Goal: Entertainment & Leisure: Consume media (video, audio)

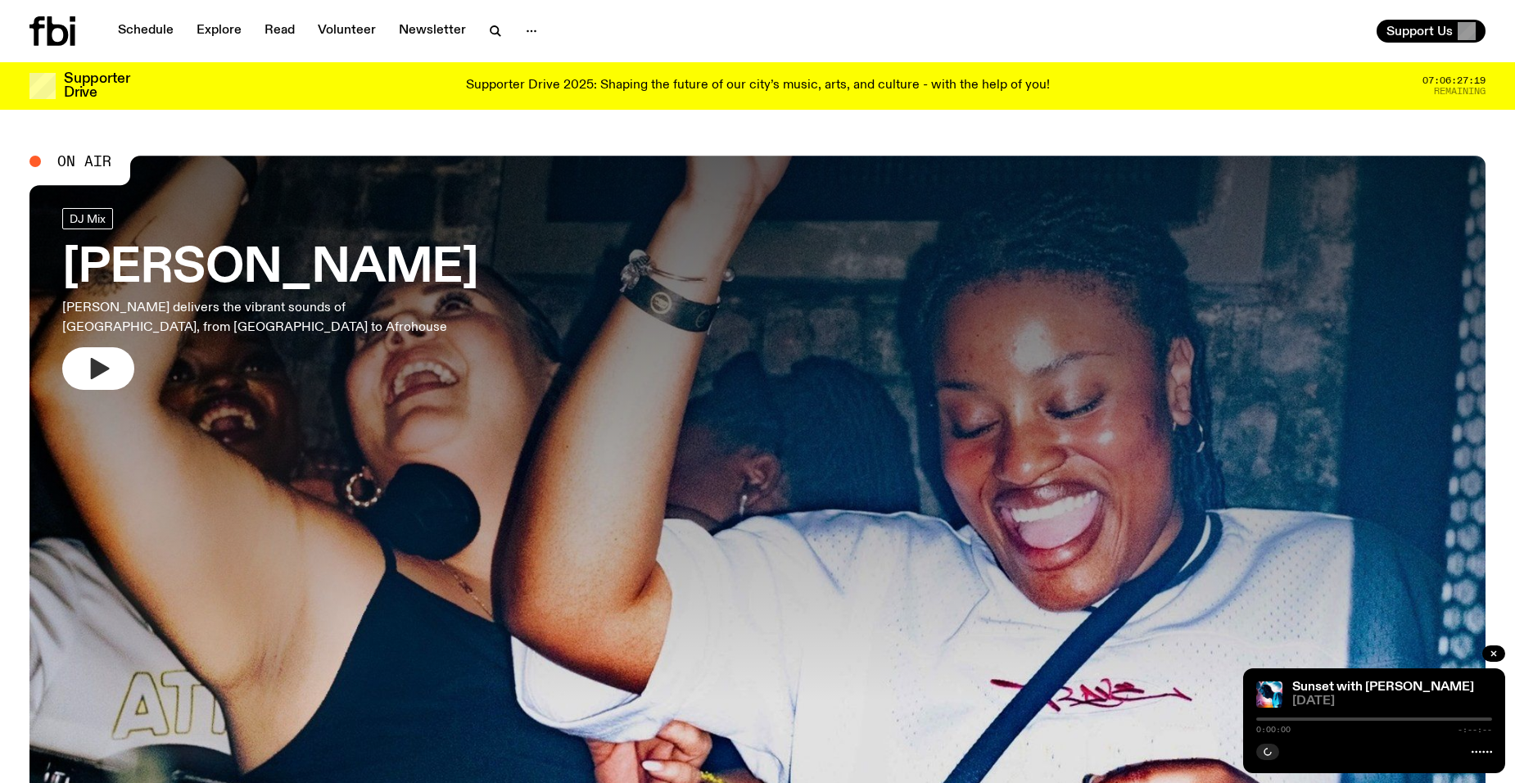
click at [98, 368] on icon "button" at bounding box center [100, 368] width 19 height 21
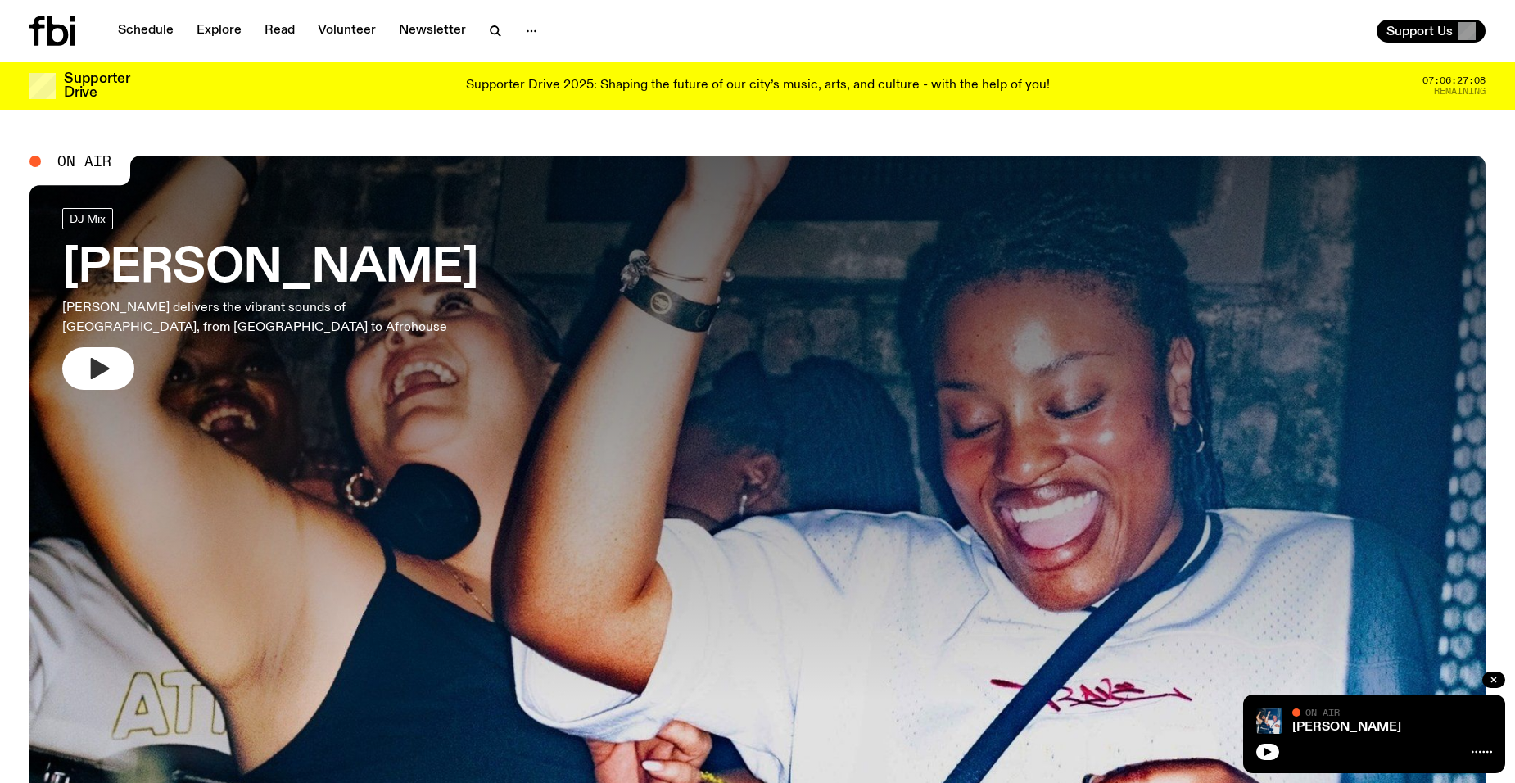
click at [98, 368] on icon "button" at bounding box center [100, 368] width 19 height 21
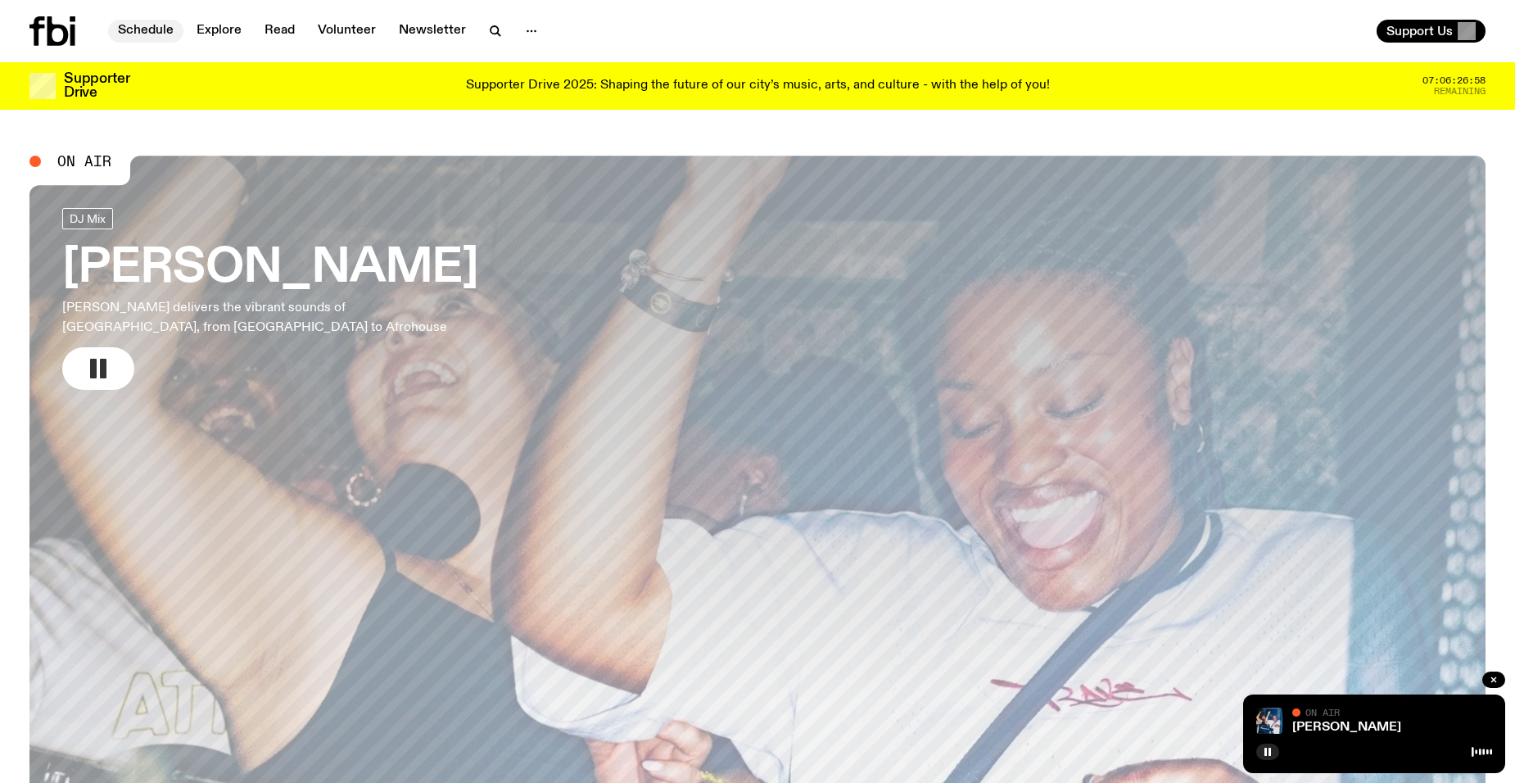
click at [169, 29] on link "Schedule" at bounding box center [145, 31] width 75 height 23
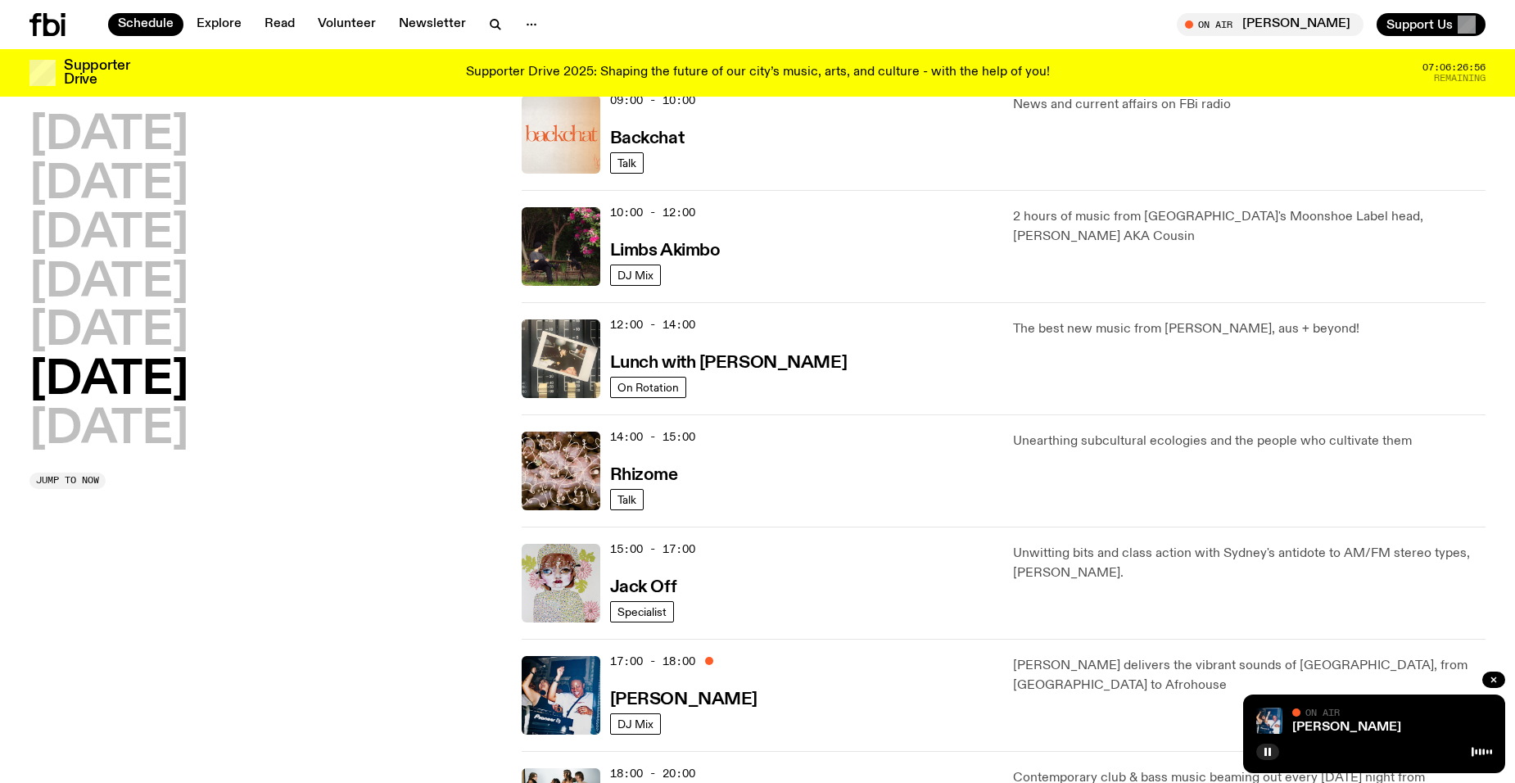
scroll to position [400, 0]
click at [93, 141] on h2 "[DATE]" at bounding box center [108, 136] width 159 height 46
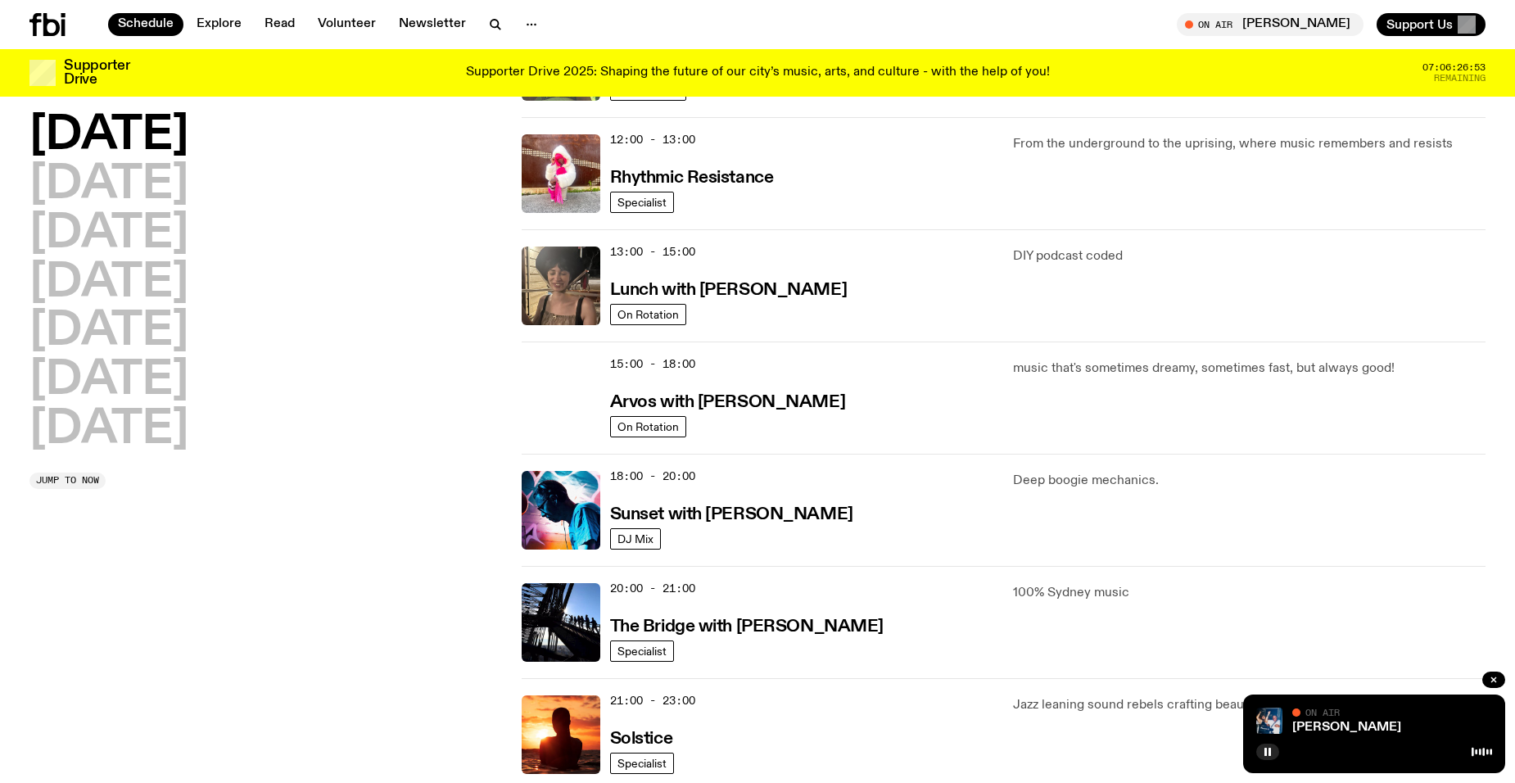
scroll to position [455, 0]
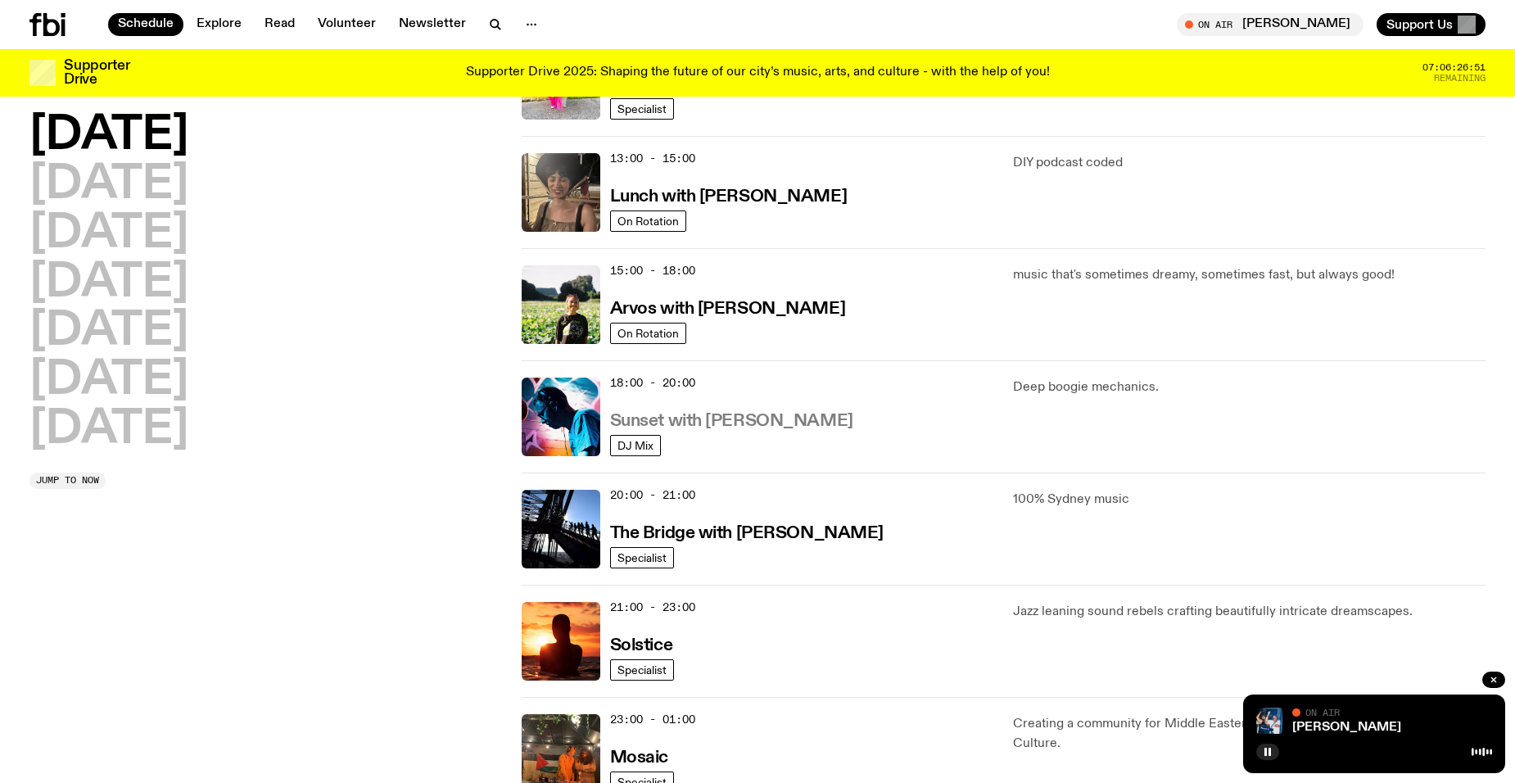
click at [734, 425] on h3 "Sunset with [PERSON_NAME]" at bounding box center [731, 421] width 243 height 17
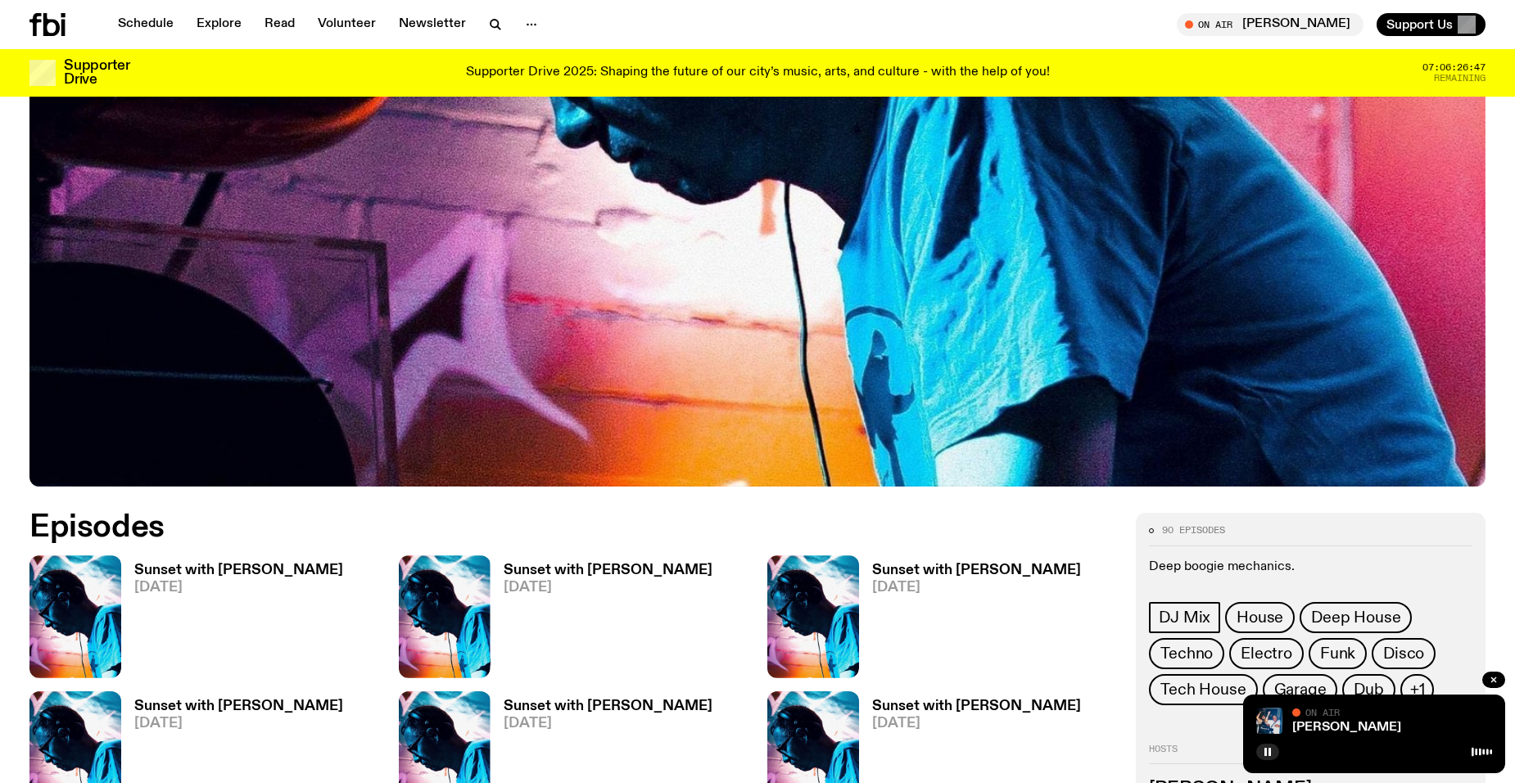
scroll to position [566, 0]
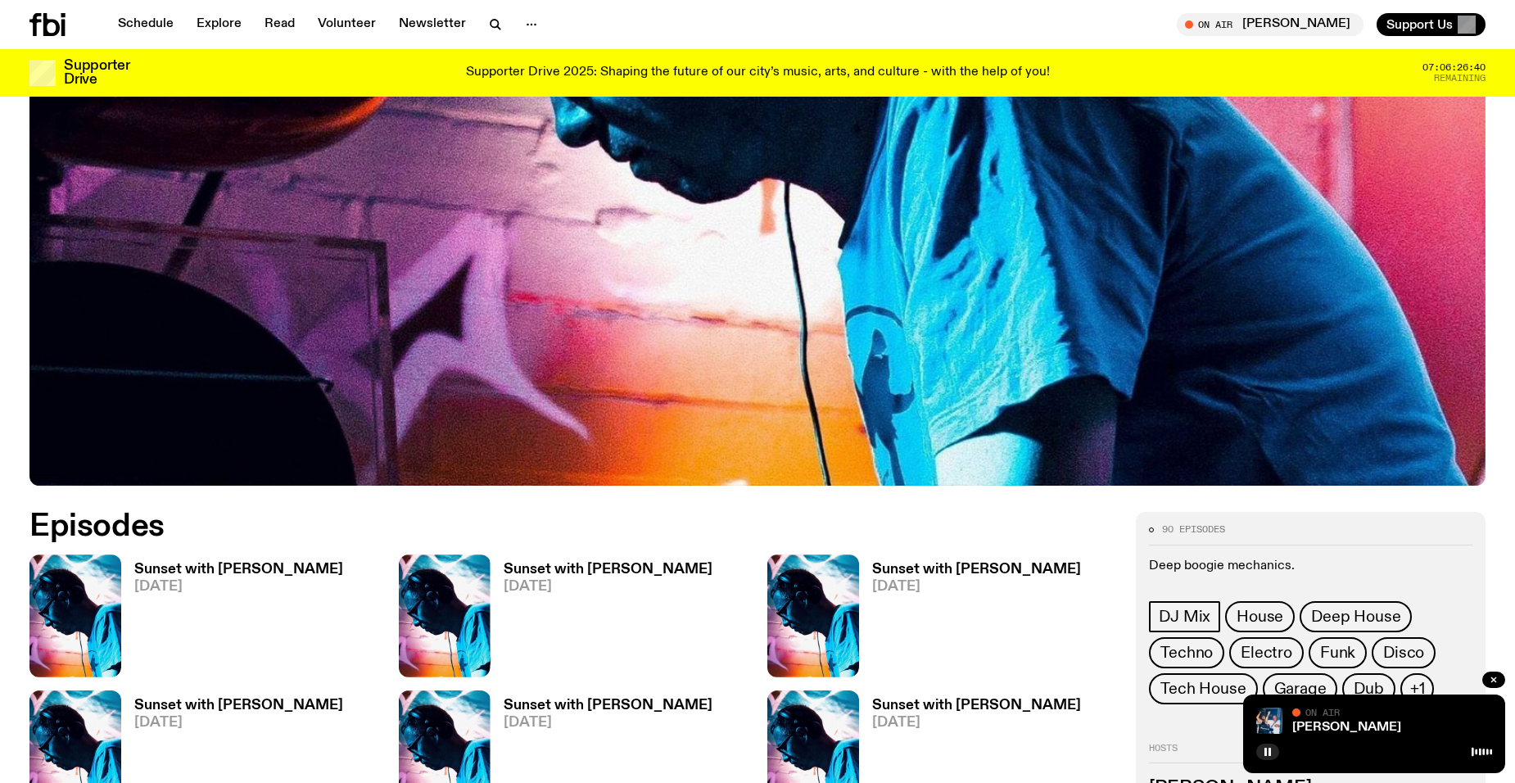
click at [187, 703] on h3 "Sunset with [PERSON_NAME]" at bounding box center [238, 705] width 209 height 14
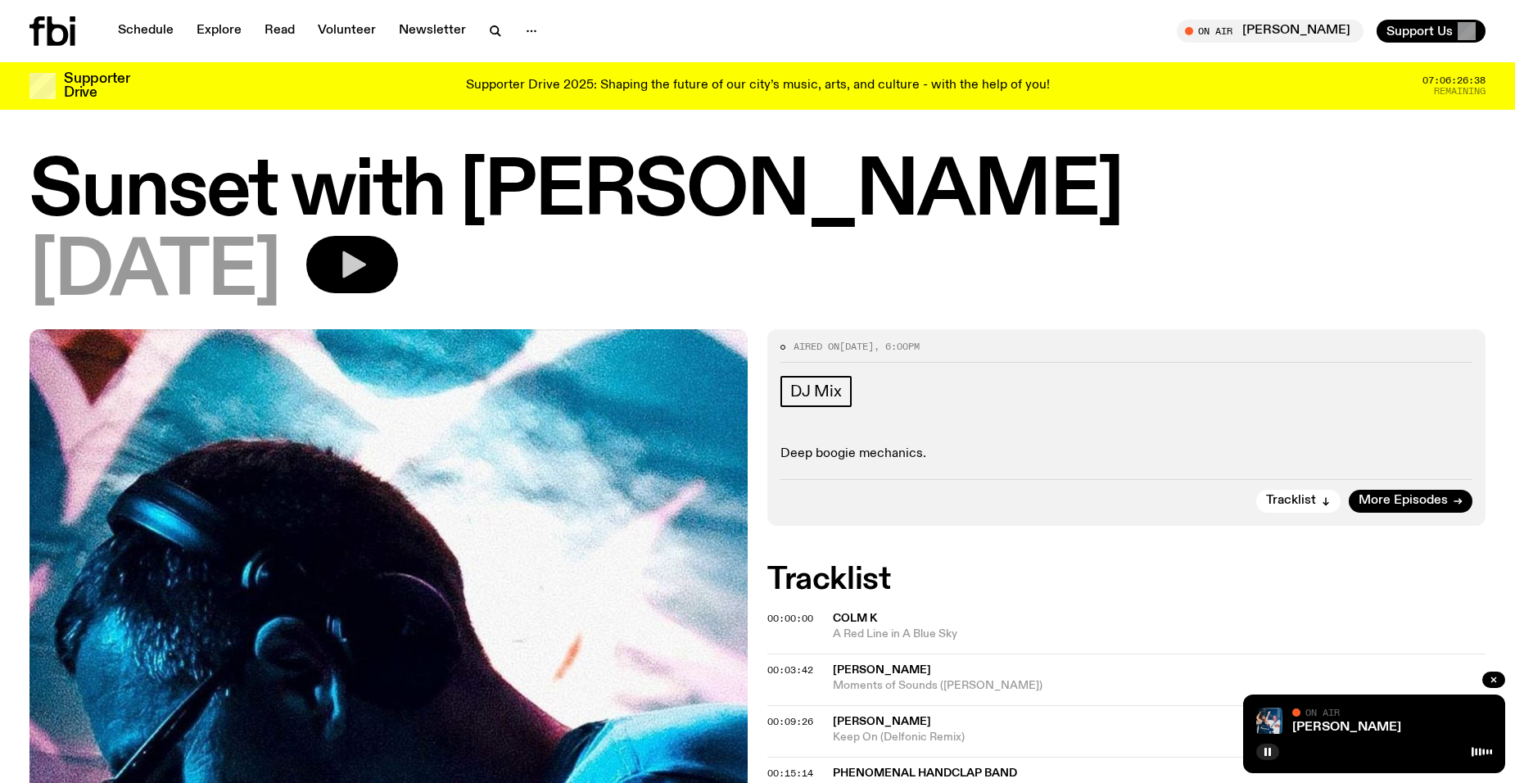
click at [368, 255] on icon "button" at bounding box center [352, 264] width 33 height 33
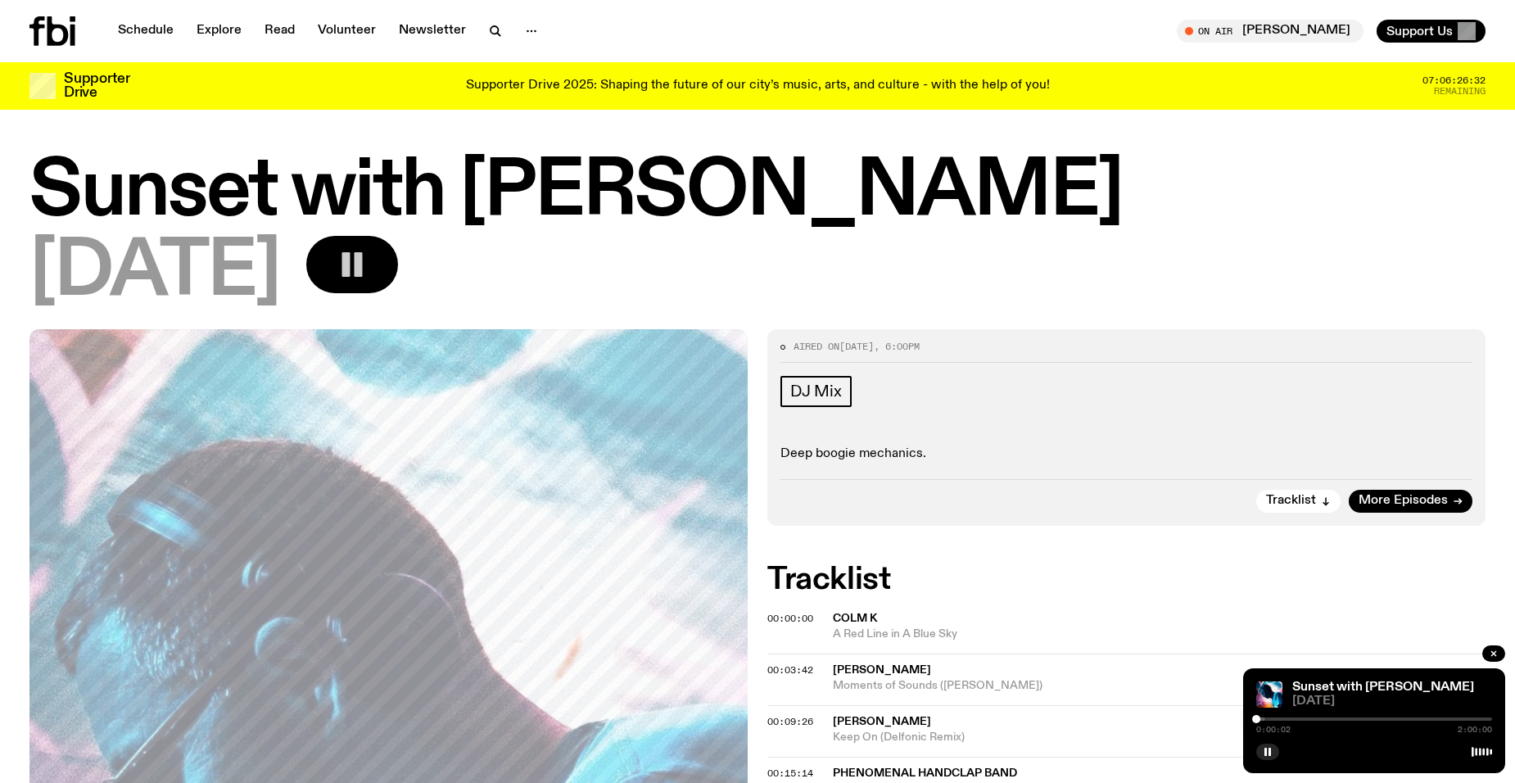
click at [1264, 721] on div "0:00:02 2:00:00" at bounding box center [1374, 724] width 236 height 20
click at [1261, 716] on div "0:00:04 2:00:00" at bounding box center [1374, 724] width 236 height 20
click at [1263, 717] on div at bounding box center [1147, 718] width 236 height 3
click at [1269, 717] on div at bounding box center [1374, 718] width 236 height 3
click at [1269, 717] on div at bounding box center [1269, 719] width 8 height 8
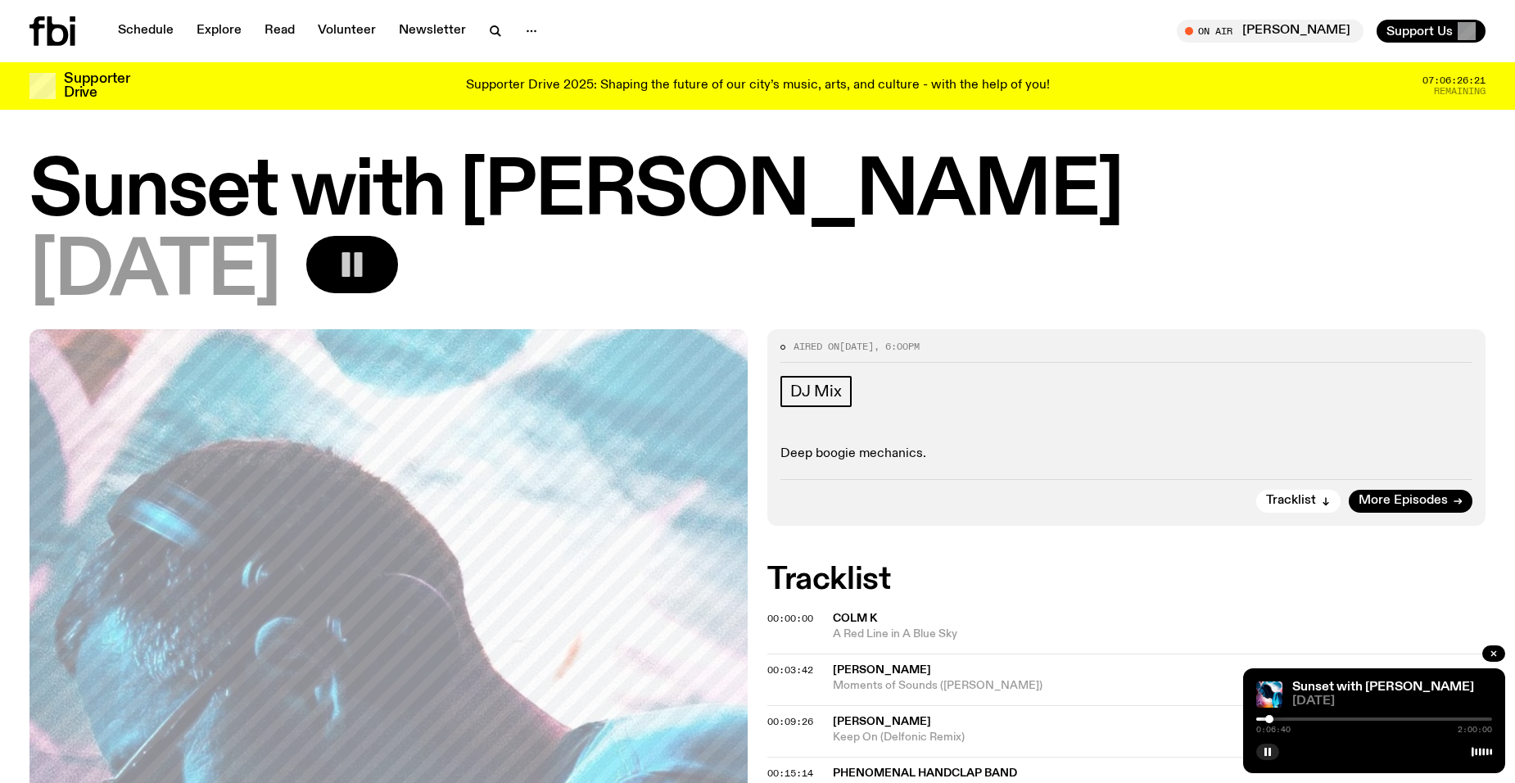
click at [1269, 717] on div at bounding box center [1269, 719] width 8 height 8
click at [1263, 717] on div at bounding box center [1151, 718] width 236 height 3
click at [1267, 752] on rect "button" at bounding box center [1265, 752] width 2 height 8
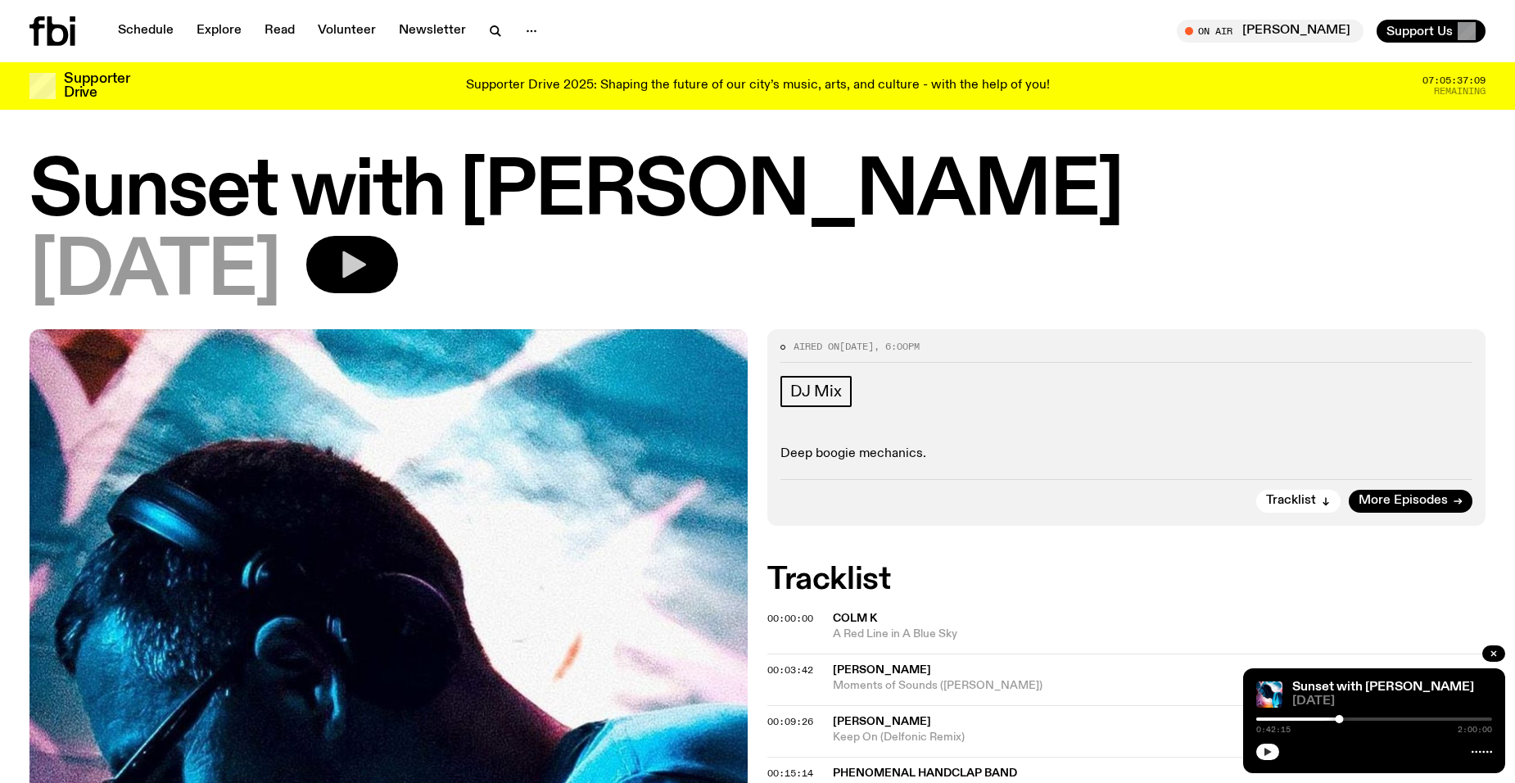
click at [1267, 756] on icon "button" at bounding box center [1268, 752] width 10 height 10
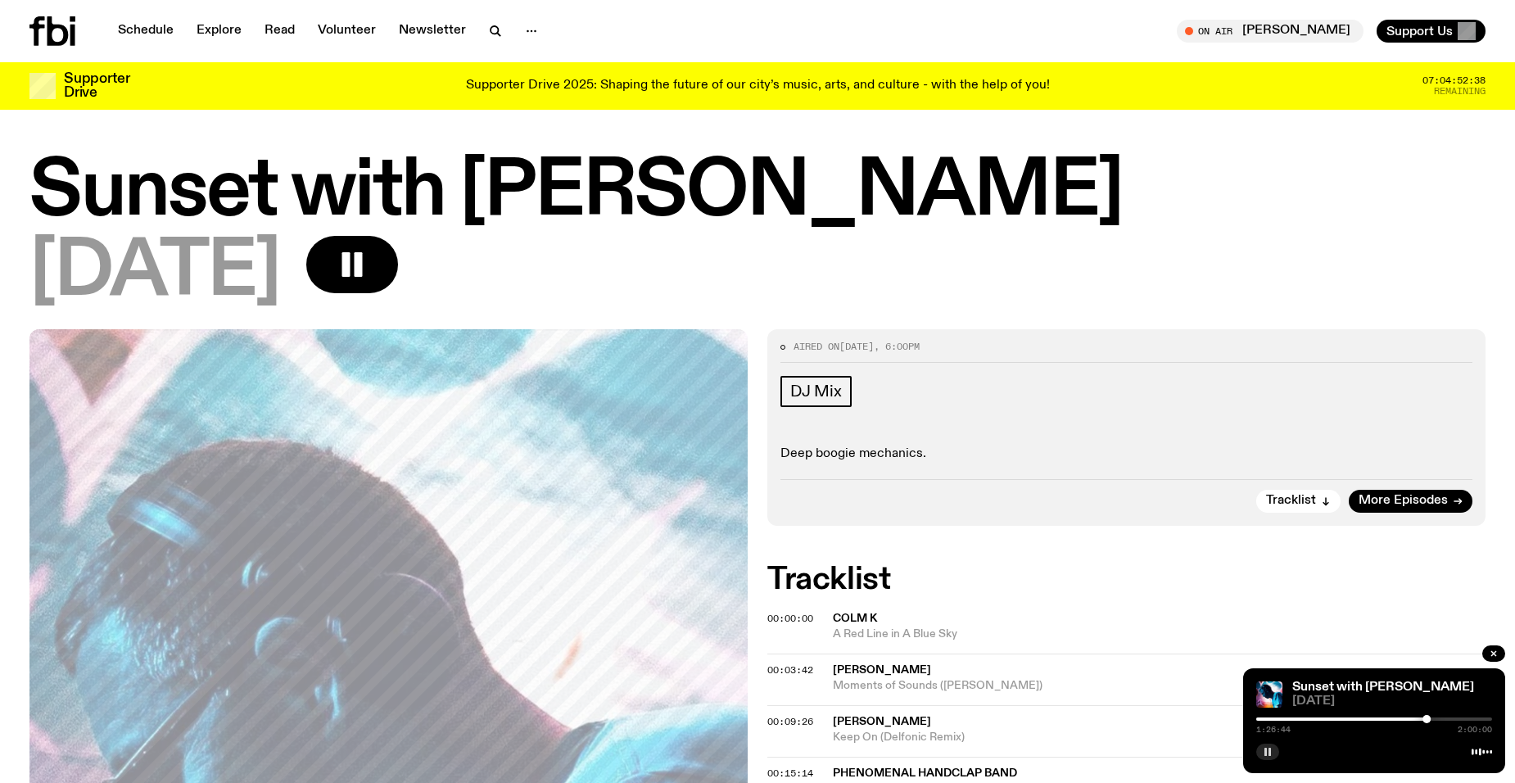
click at [1272, 747] on button "button" at bounding box center [1267, 751] width 23 height 16
